Goal: Information Seeking & Learning: Learn about a topic

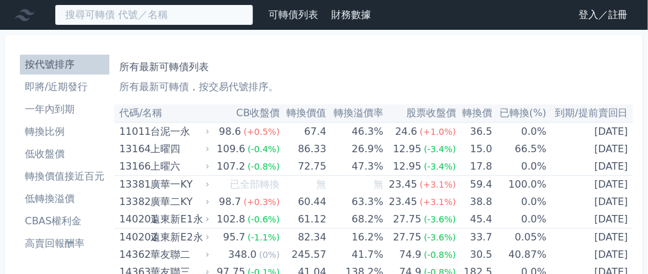
click at [188, 10] on input at bounding box center [154, 14] width 199 height 21
click at [148, 17] on input at bounding box center [154, 14] width 199 height 21
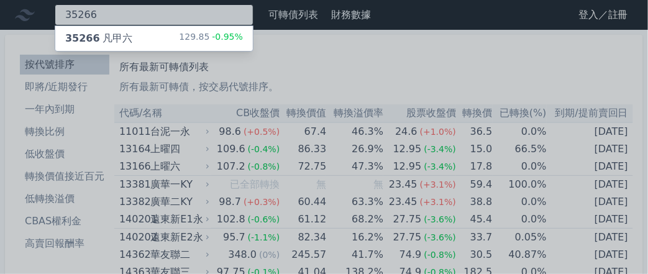
type input "35266"
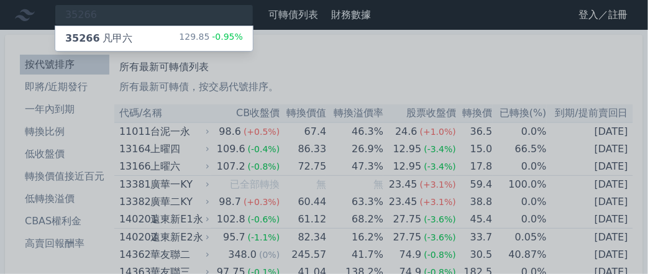
click at [126, 33] on div "35266 凡甲六" at bounding box center [98, 38] width 67 height 15
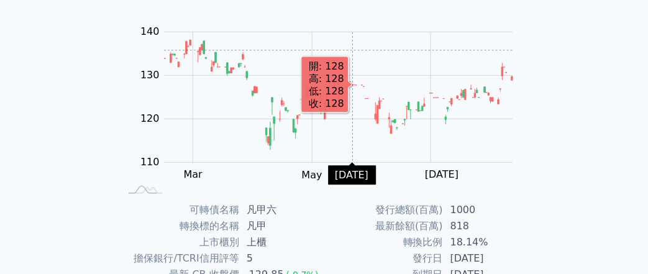
scroll to position [249, 0]
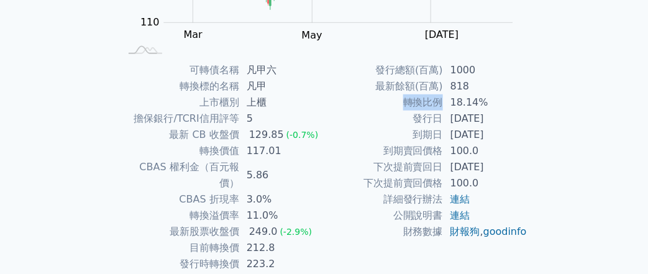
drag, startPoint x: 407, startPoint y: 103, endPoint x: 441, endPoint y: 99, distance: 33.8
click at [441, 99] on td "轉換比例" at bounding box center [383, 102] width 119 height 16
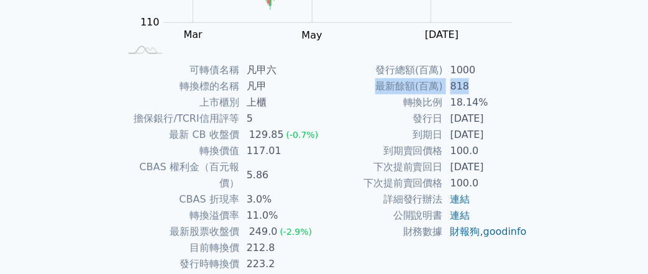
drag, startPoint x: 378, startPoint y: 84, endPoint x: 468, endPoint y: 86, distance: 90.1
click at [468, 86] on tr "最新餘額(百萬) 818" at bounding box center [426, 86] width 204 height 16
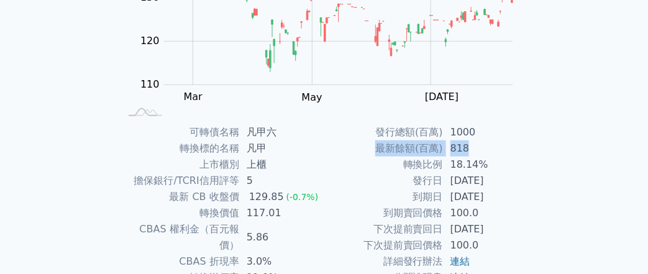
click at [497, 140] on td "818" at bounding box center [485, 148] width 85 height 16
drag, startPoint x: 377, startPoint y: 149, endPoint x: 414, endPoint y: 148, distance: 37.3
click at [414, 148] on td "最新餘額(百萬)" at bounding box center [383, 148] width 119 height 16
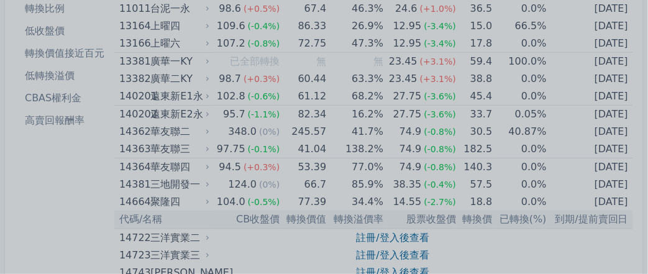
scroll to position [62, 0]
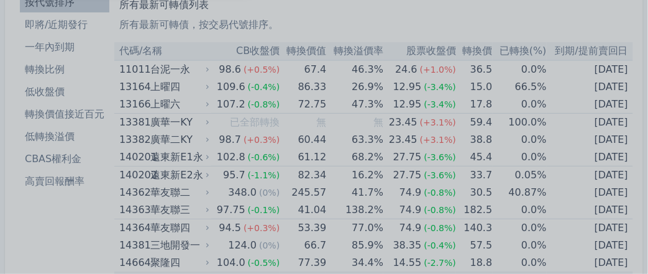
click at [39, 238] on div at bounding box center [324, 137] width 648 height 274
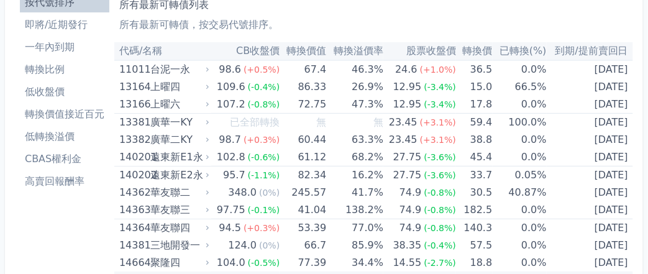
scroll to position [0, 0]
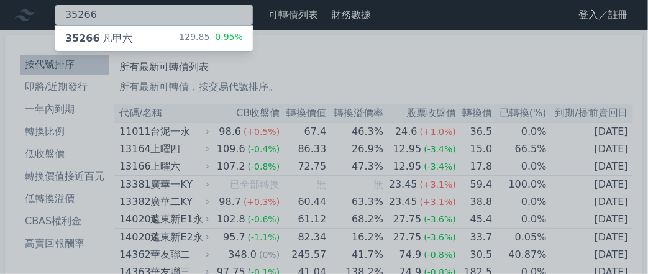
click at [136, 18] on div "35266 35266 凡甲六 129.85 -0.95%" at bounding box center [154, 14] width 199 height 21
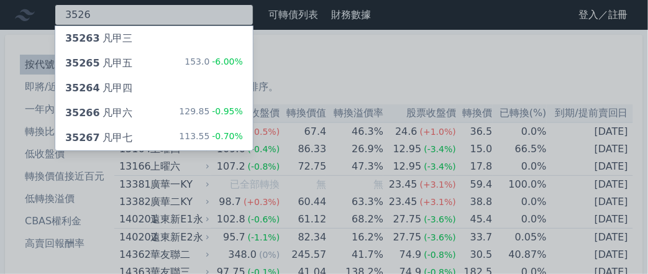
type input "3526"
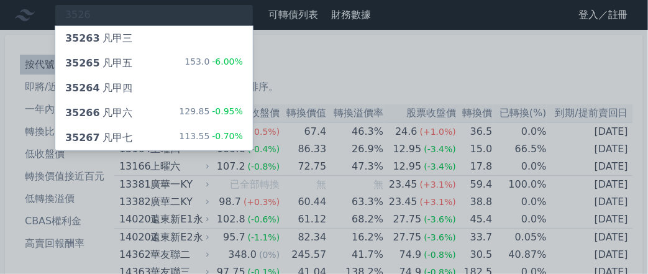
click at [126, 118] on div "35266 凡甲六" at bounding box center [98, 113] width 67 height 15
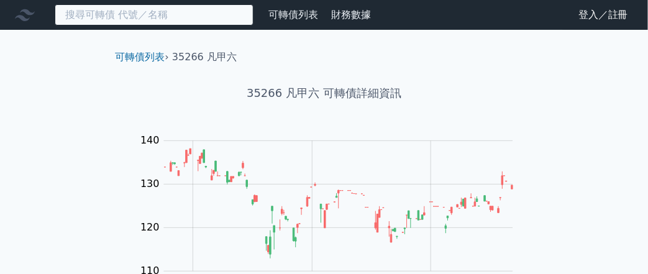
click at [132, 22] on input at bounding box center [154, 14] width 199 height 21
click at [132, 18] on input at bounding box center [154, 14] width 199 height 21
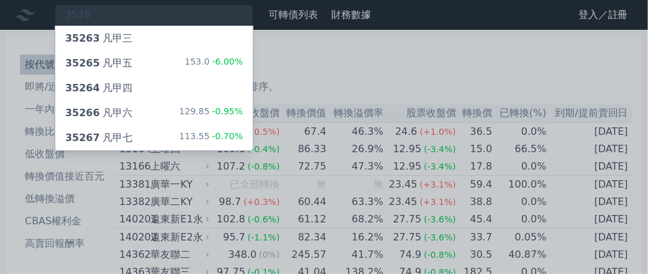
click at [120, 137] on div "35267 凡甲七" at bounding box center [98, 137] width 67 height 15
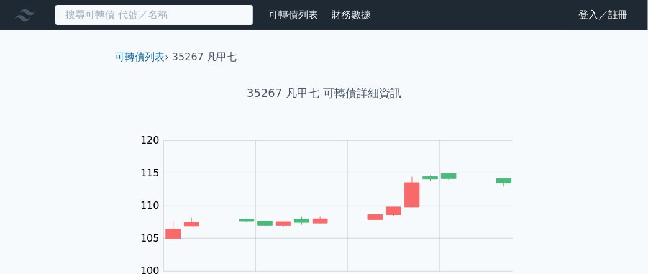
click at [218, 18] on input at bounding box center [154, 14] width 199 height 21
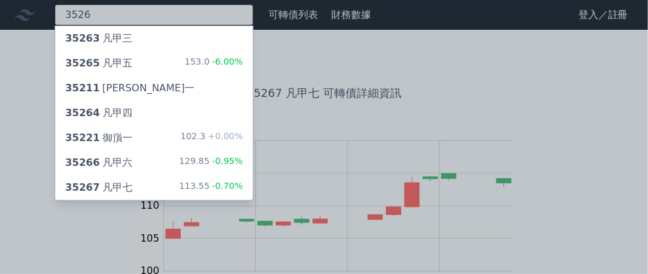
type input "3526"
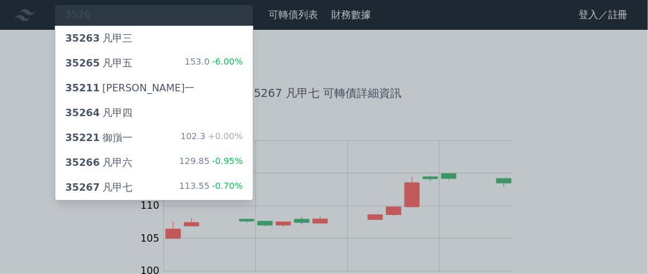
click at [165, 178] on div "35267 凡甲七 113.55 -0.70%" at bounding box center [154, 187] width 198 height 25
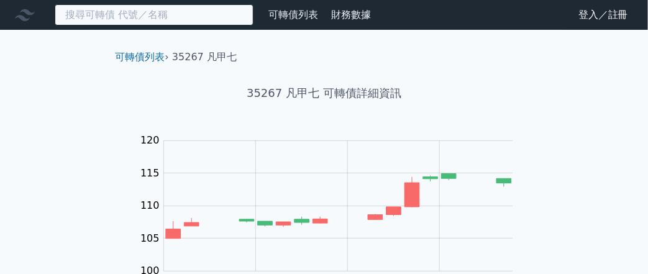
click at [141, 14] on input at bounding box center [154, 14] width 199 height 21
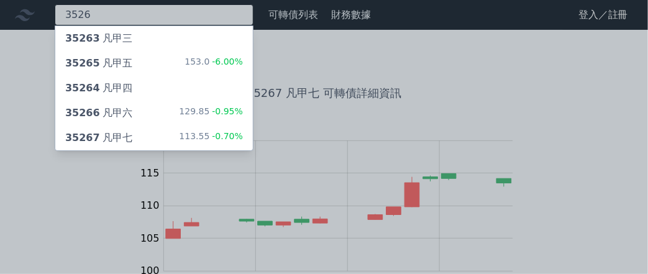
type input "3526"
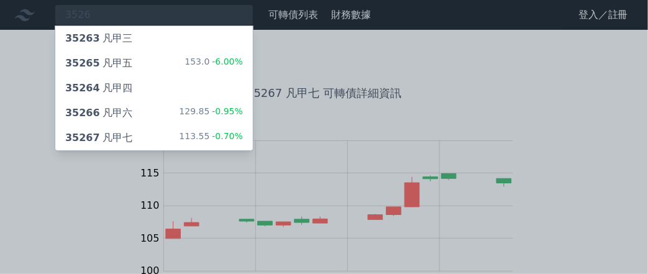
click at [118, 106] on div "35266 凡甲六" at bounding box center [98, 113] width 67 height 15
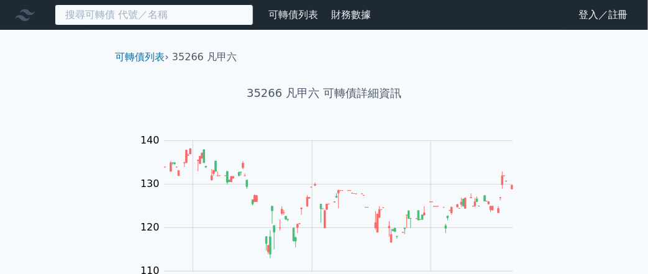
click at [157, 17] on input at bounding box center [154, 14] width 199 height 21
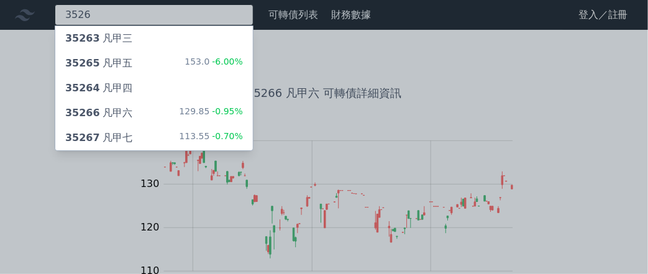
type input "3526"
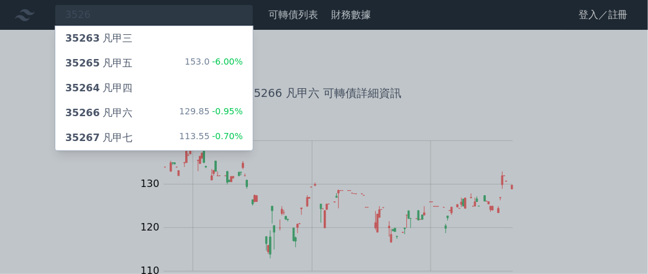
click at [145, 60] on div "35265 凡甲五 153.0 -6.00%" at bounding box center [154, 63] width 198 height 25
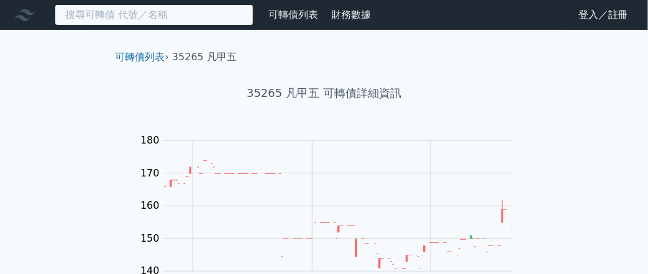
click at [134, 15] on input at bounding box center [154, 14] width 199 height 21
click at [132, 14] on input at bounding box center [154, 14] width 199 height 21
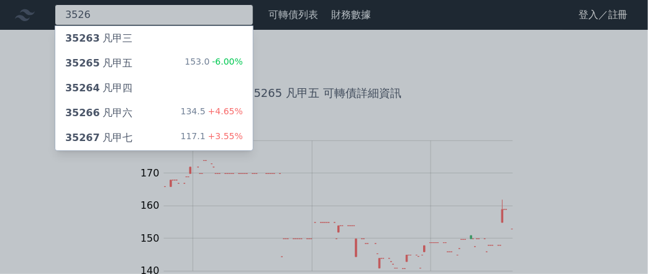
type input "3526"
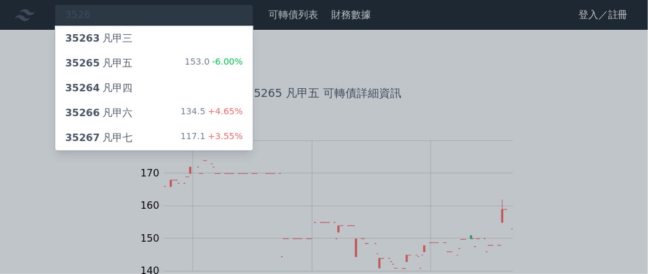
click at [123, 59] on div "35265 凡甲五" at bounding box center [98, 63] width 67 height 15
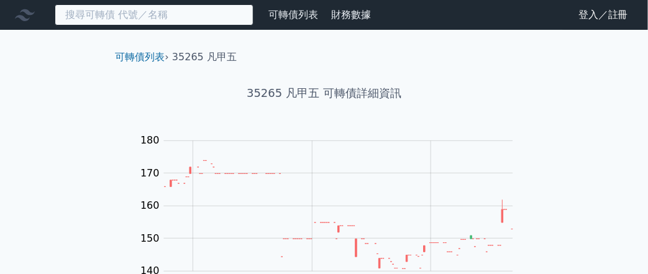
click at [196, 16] on input at bounding box center [154, 14] width 199 height 21
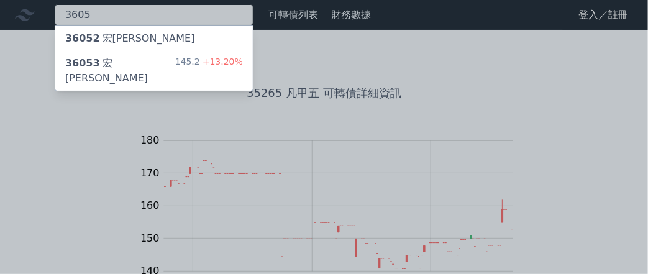
type input "3605"
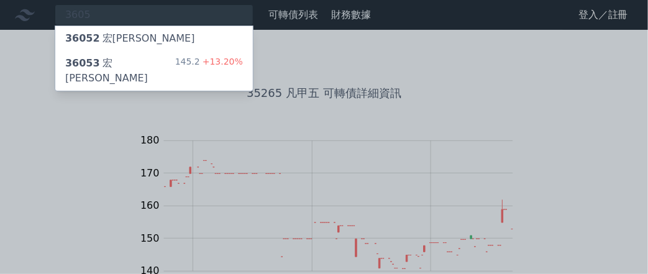
click at [172, 62] on div "36053 宏致三 145.2 +13.20%" at bounding box center [154, 71] width 198 height 40
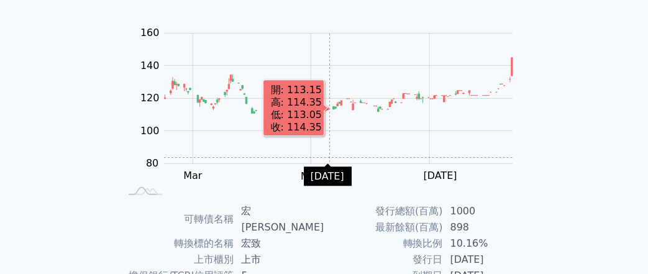
scroll to position [124, 0]
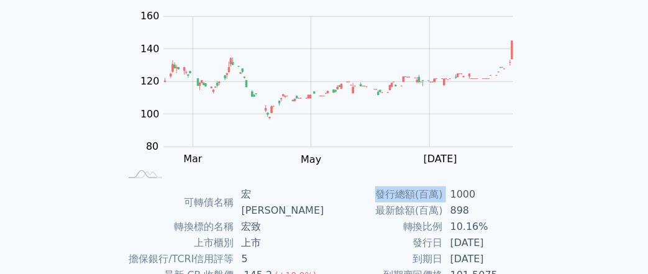
drag, startPoint x: 380, startPoint y: 194, endPoint x: 444, endPoint y: 195, distance: 64.0
click at [444, 195] on tr "發行總額(百萬) 1000" at bounding box center [426, 194] width 204 height 16
copy tr "發行總額(百萬)"
click at [572, 62] on div "可轉債列表 財務數據 可轉債列表 財務數據 登入／註冊 登入／註冊 可轉債列表 › 36053 宏致三 36053 宏致三 可轉債詳細資訊 Zoom Out …" at bounding box center [324, 180] width 648 height 608
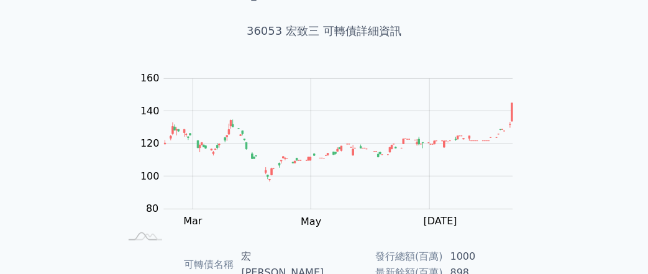
scroll to position [0, 0]
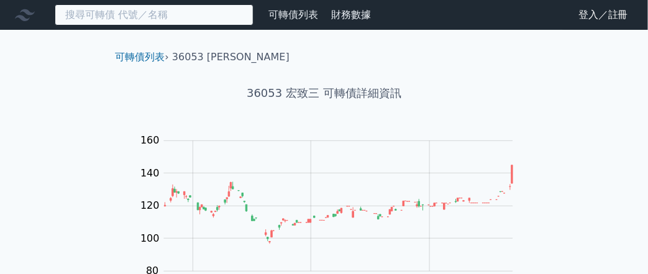
click at [195, 14] on input at bounding box center [154, 14] width 199 height 21
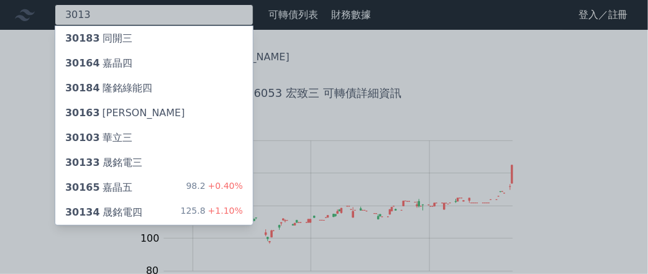
type input "3013"
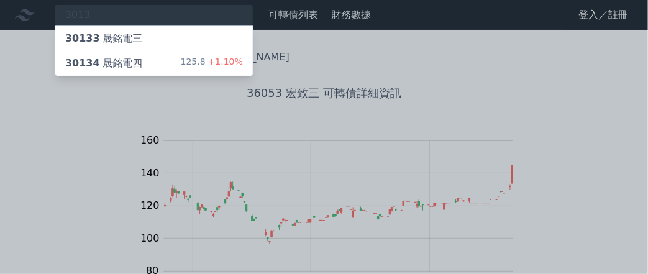
click at [126, 58] on div "30134 晟銘電四" at bounding box center [103, 63] width 77 height 15
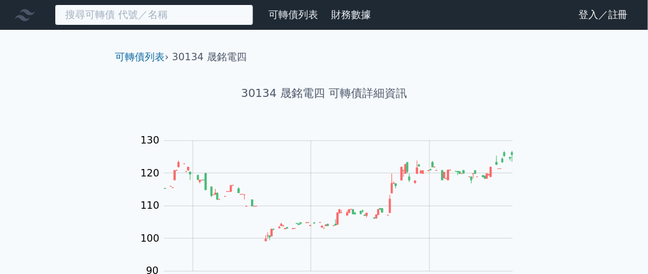
click at [146, 12] on input at bounding box center [154, 14] width 199 height 21
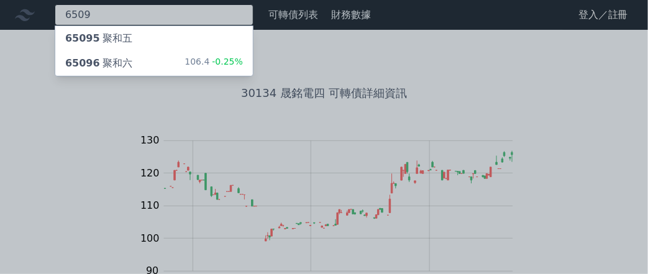
type input "6509"
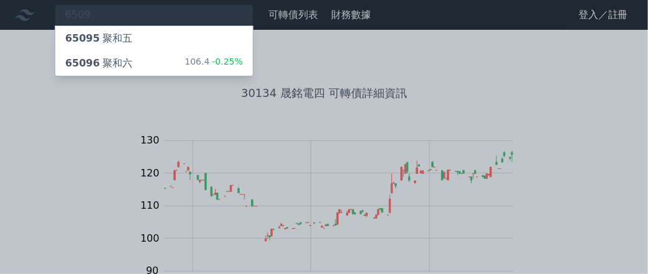
click at [113, 63] on div "65096 聚和六" at bounding box center [98, 63] width 67 height 15
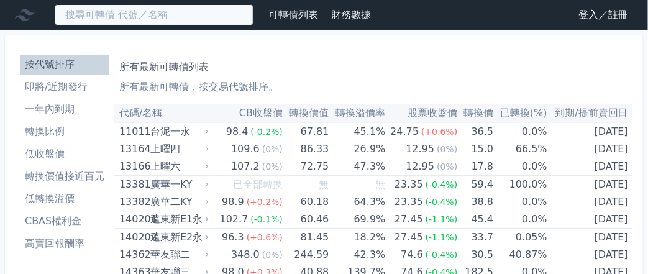
click at [95, 16] on input at bounding box center [154, 14] width 199 height 21
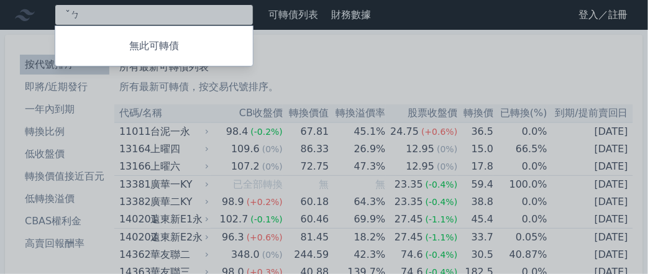
type input "ˇ"
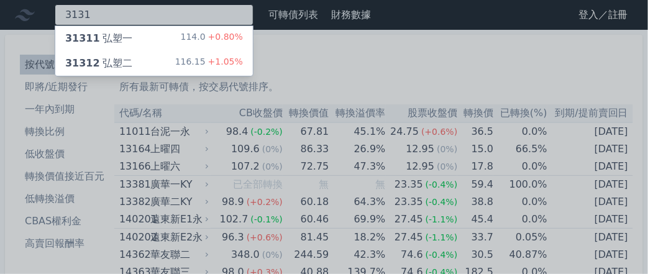
type input "3131"
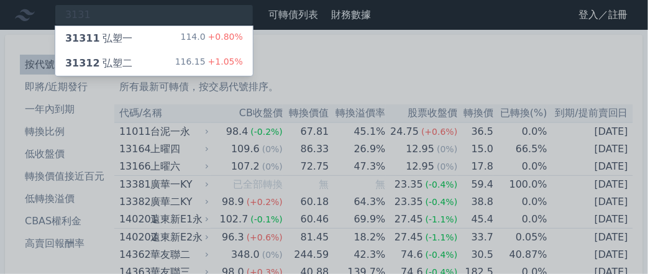
click at [98, 35] on div "31311 弘塑一" at bounding box center [98, 38] width 67 height 15
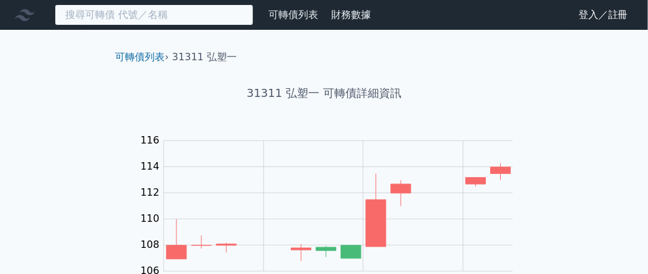
click at [171, 21] on input at bounding box center [154, 14] width 199 height 21
click at [155, 18] on input at bounding box center [154, 14] width 199 height 21
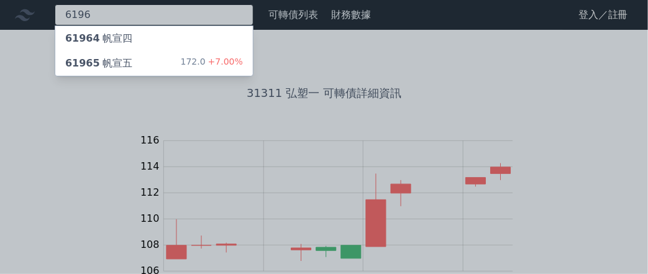
type input "6196"
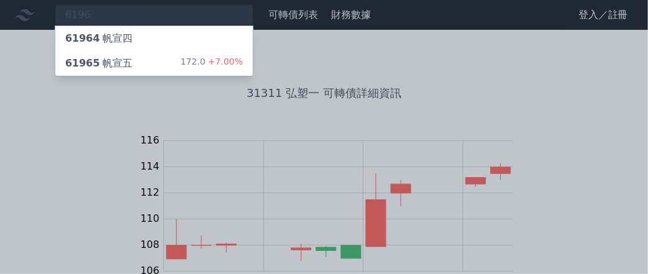
click at [116, 66] on div "61965 帆宣五" at bounding box center [98, 63] width 67 height 15
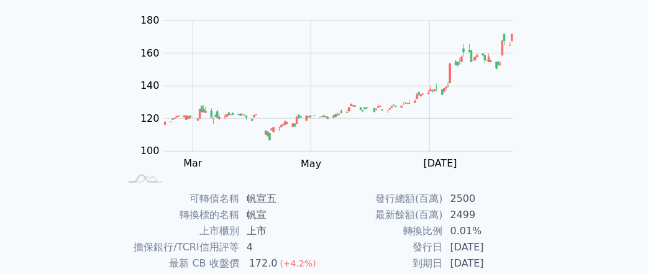
scroll to position [115, 0]
